Goal: Check status: Check status

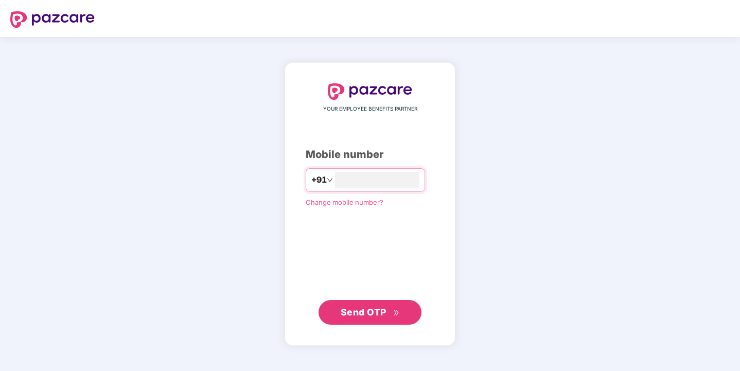
type input "**********"
click at [359, 311] on span "Send OTP" at bounding box center [363, 312] width 46 height 11
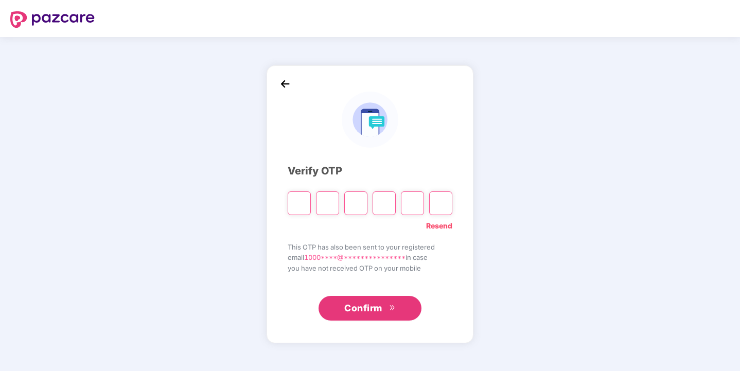
type input "*"
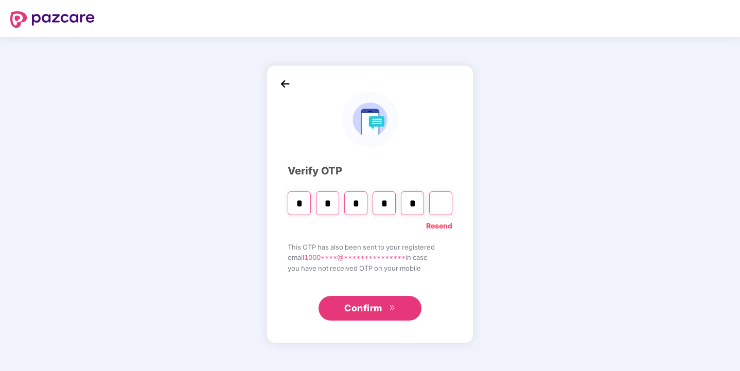
type input "*"
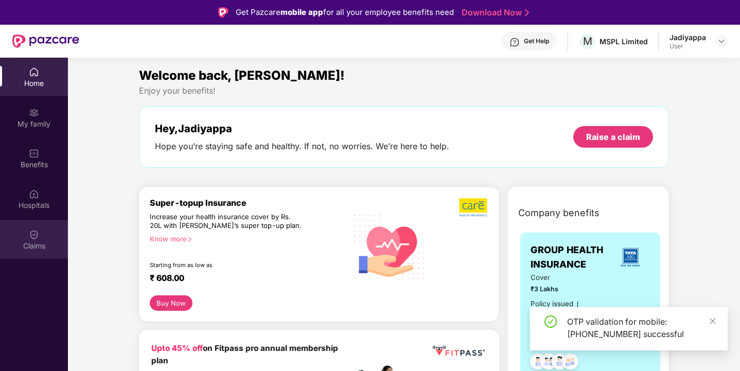
click at [34, 231] on img at bounding box center [34, 234] width 10 height 10
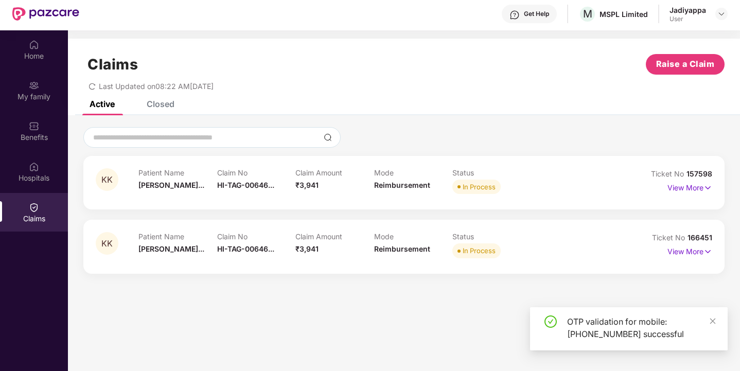
scroll to position [58, 0]
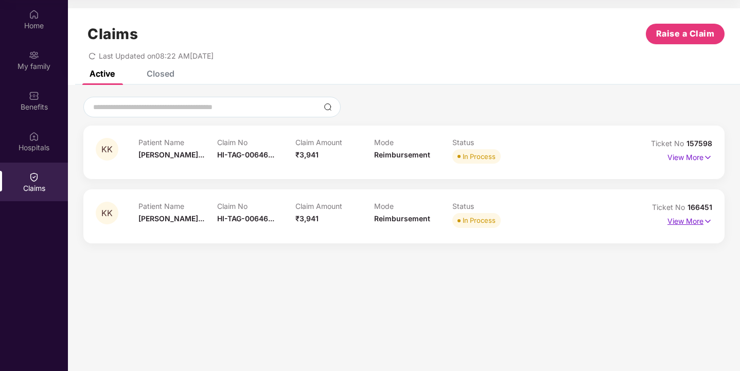
click at [689, 222] on p "View More" at bounding box center [689, 220] width 45 height 14
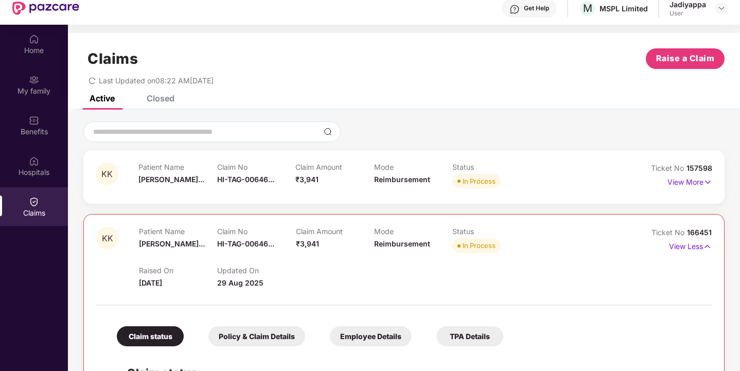
scroll to position [0, 0]
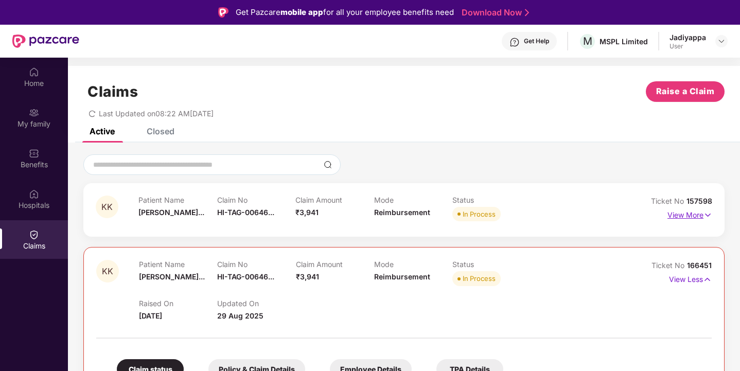
click at [677, 215] on p "View More" at bounding box center [689, 214] width 45 height 14
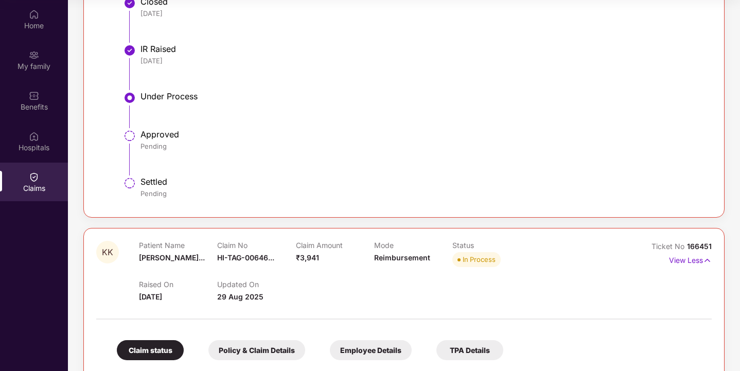
scroll to position [626, 0]
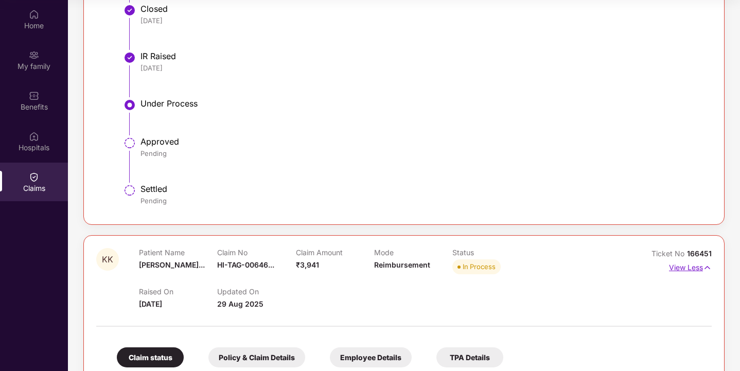
click at [687, 268] on p "View Less" at bounding box center [690, 266] width 43 height 14
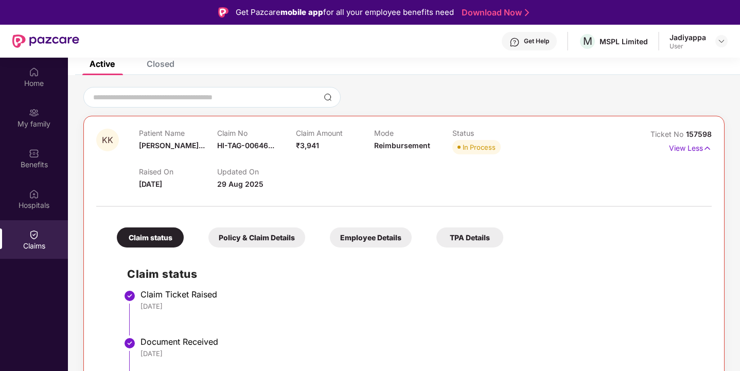
scroll to position [0, 0]
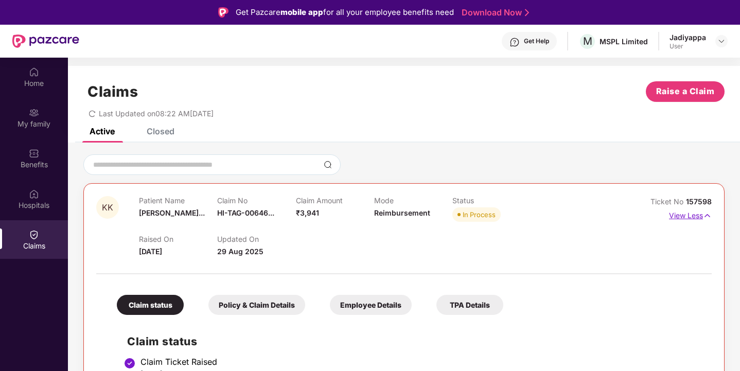
click at [677, 217] on p "View Less" at bounding box center [690, 214] width 43 height 14
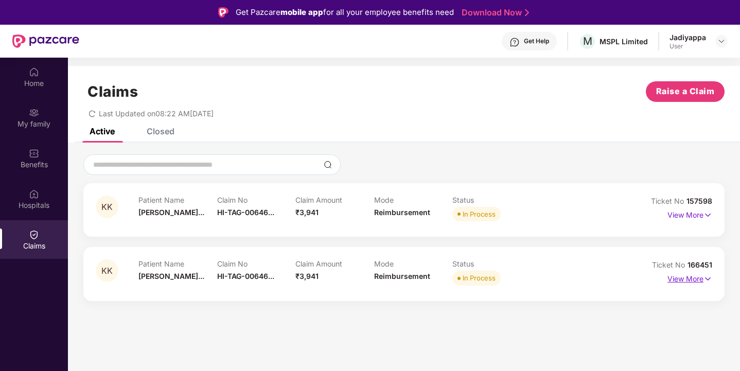
click at [691, 276] on p "View More" at bounding box center [689, 278] width 45 height 14
